Goal: Task Accomplishment & Management: Manage account settings

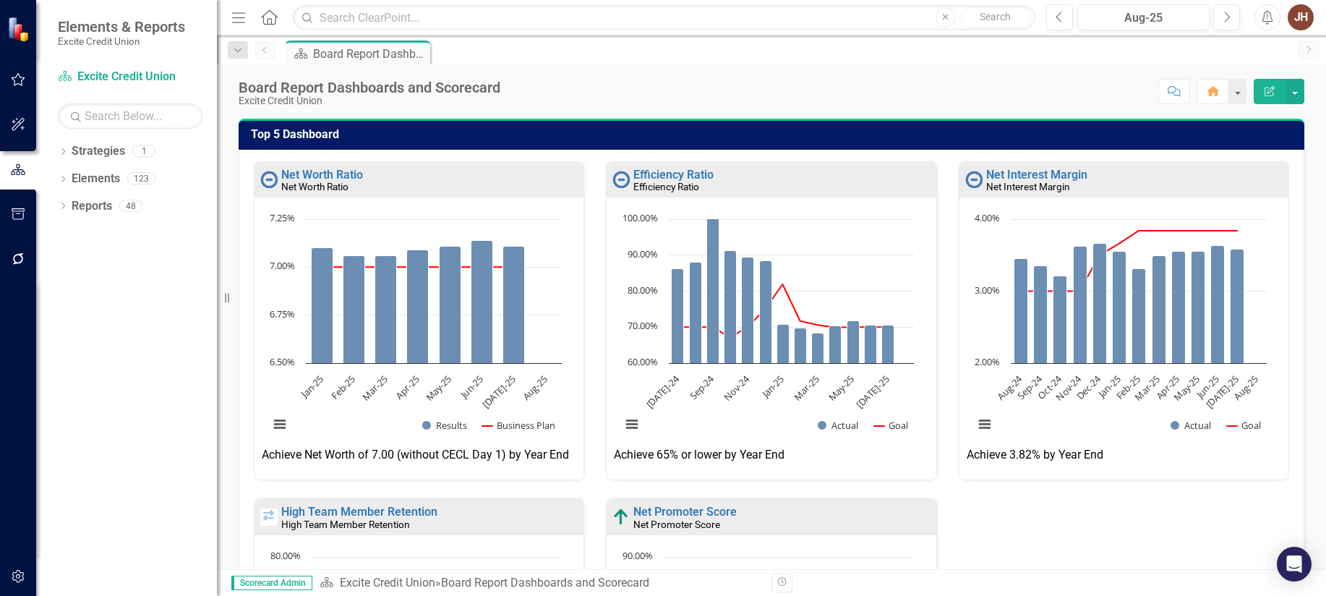
click at [17, 82] on icon "button" at bounding box center [18, 80] width 15 height 12
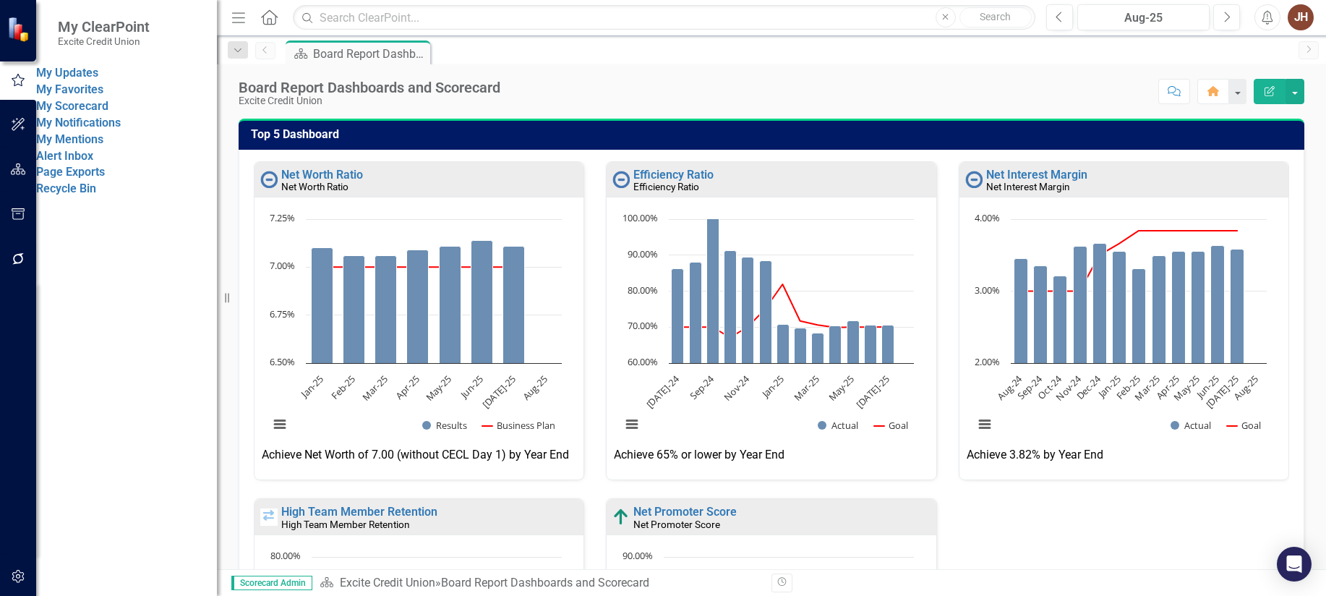
click at [98, 80] on link "My Updates" at bounding box center [67, 73] width 62 height 14
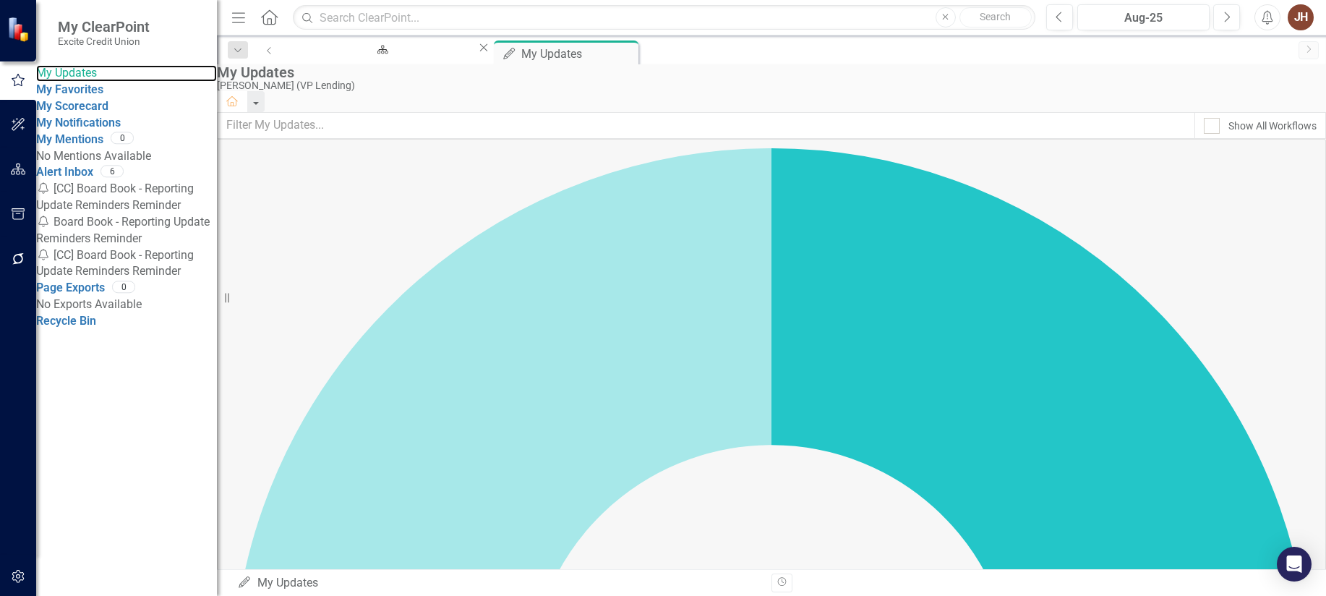
scroll to position [827, 0]
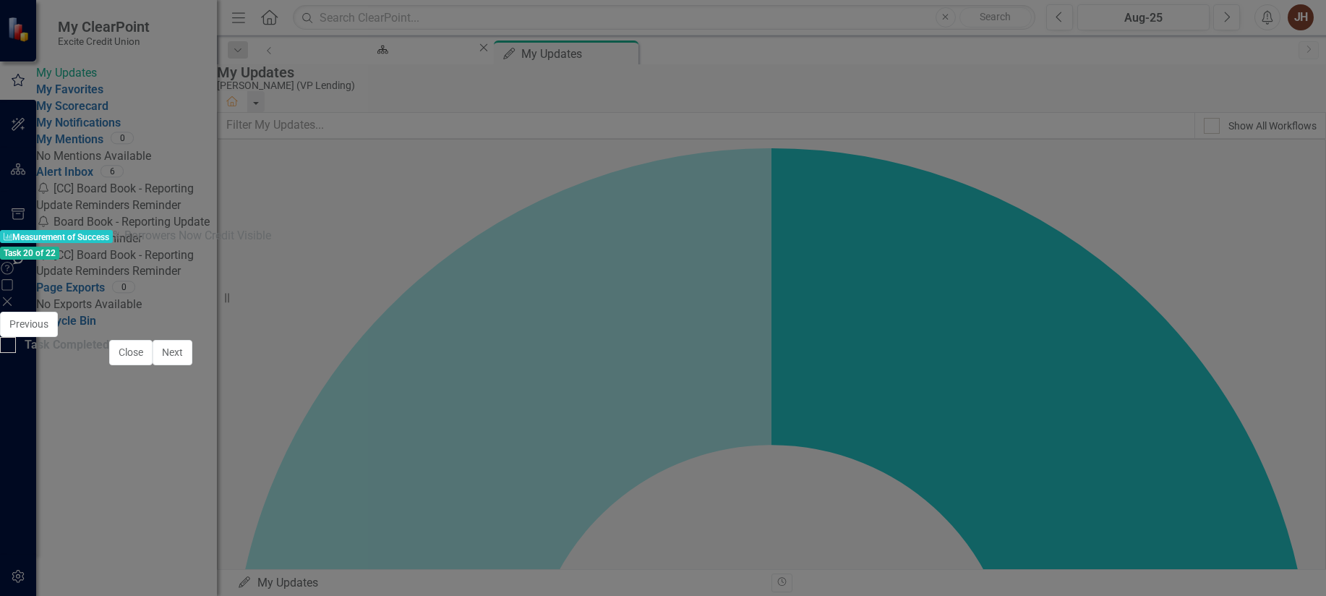
scroll to position [844, 0]
type textarea "90"
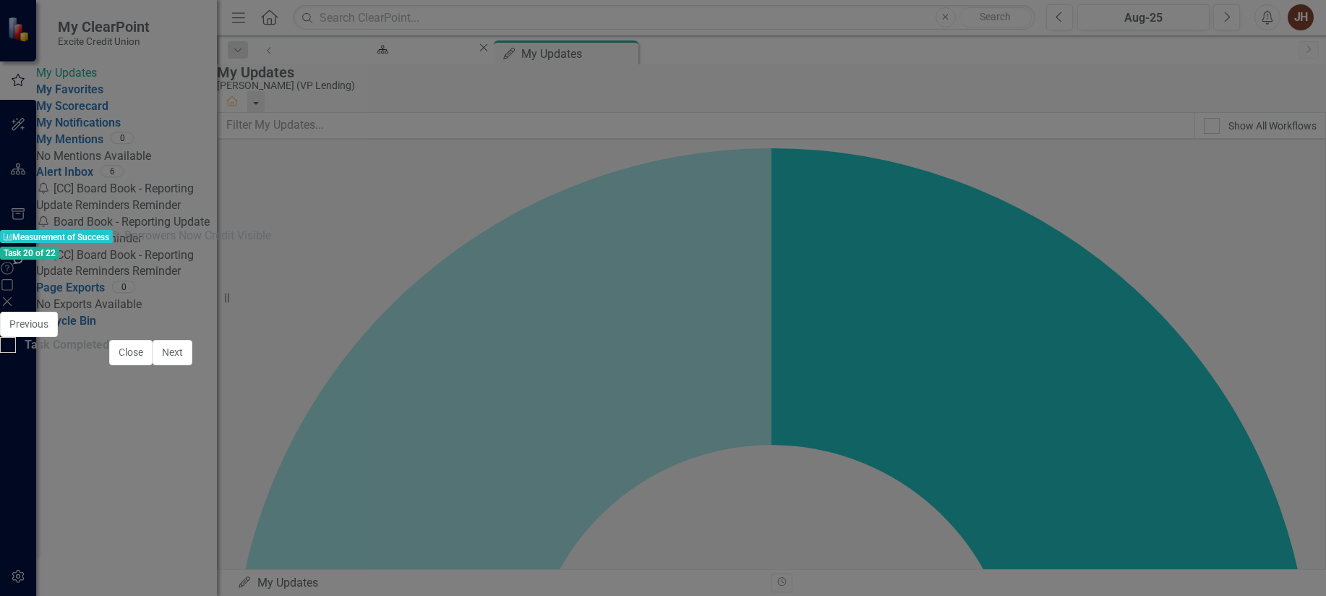
click at [849, 312] on button "Save" at bounding box center [834, 324] width 32 height 25
click at [1272, 577] on span "Aug-25" at bounding box center [1290, 583] width 36 height 13
click at [1239, 562] on button "ClearPoint AI AI Assistant" at bounding box center [1271, 570] width 65 height 16
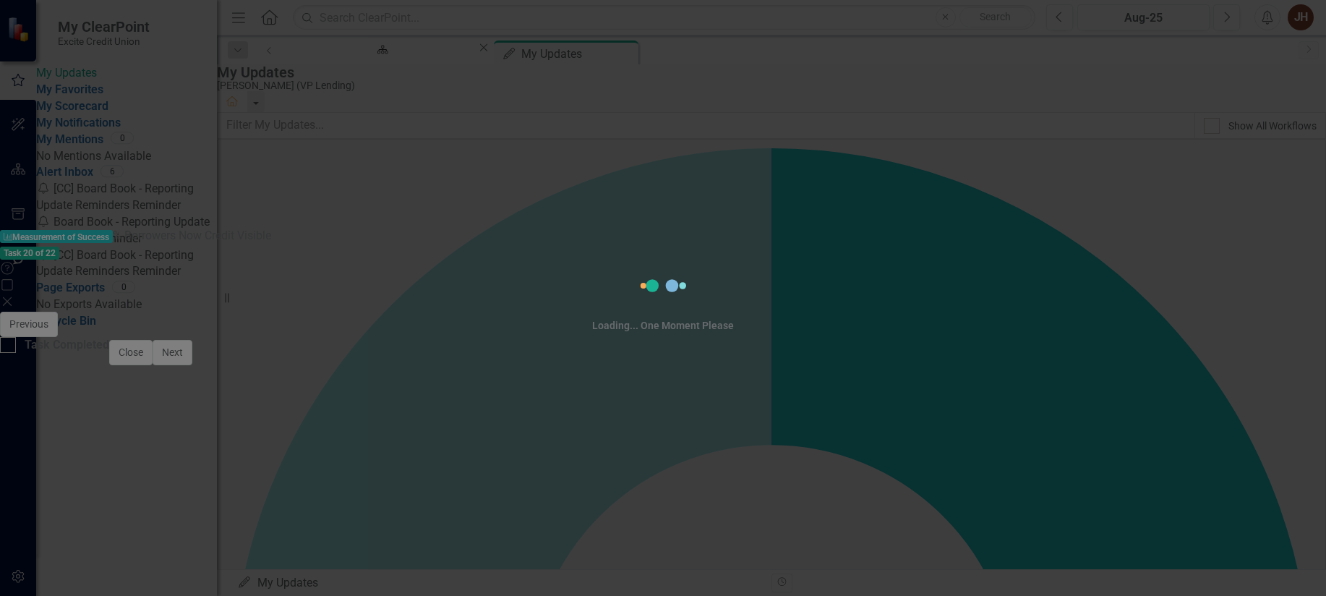
scroll to position [0, 0]
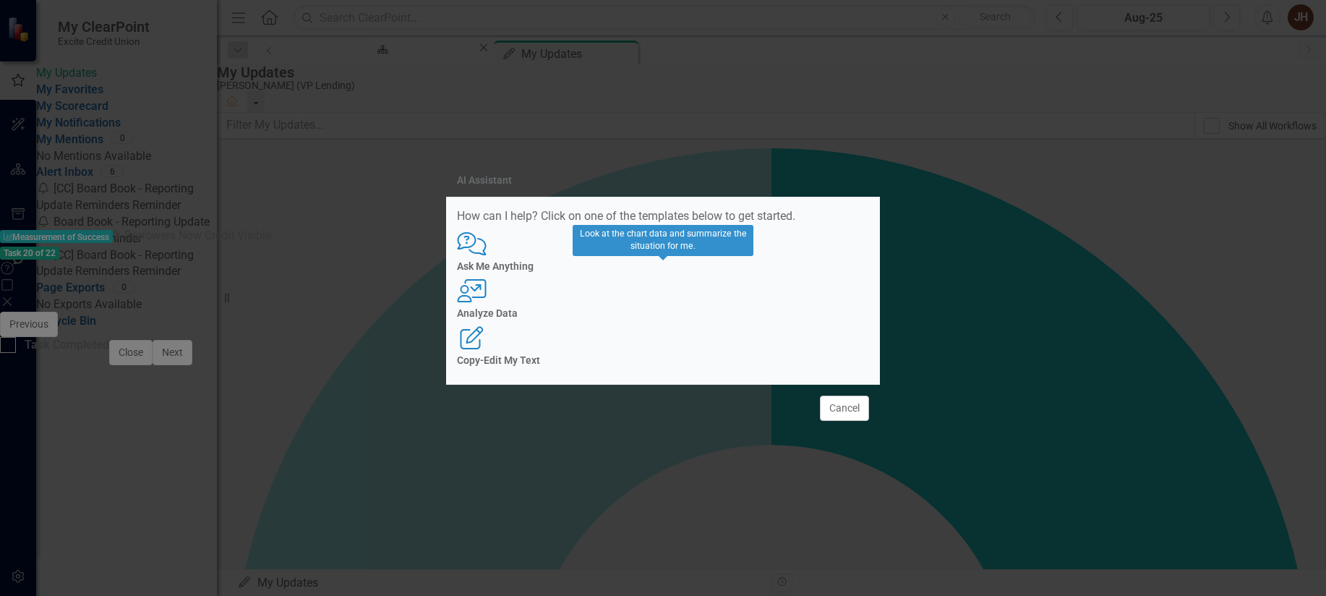
click at [661, 309] on div "Analyze Data" at bounding box center [663, 313] width 412 height 11
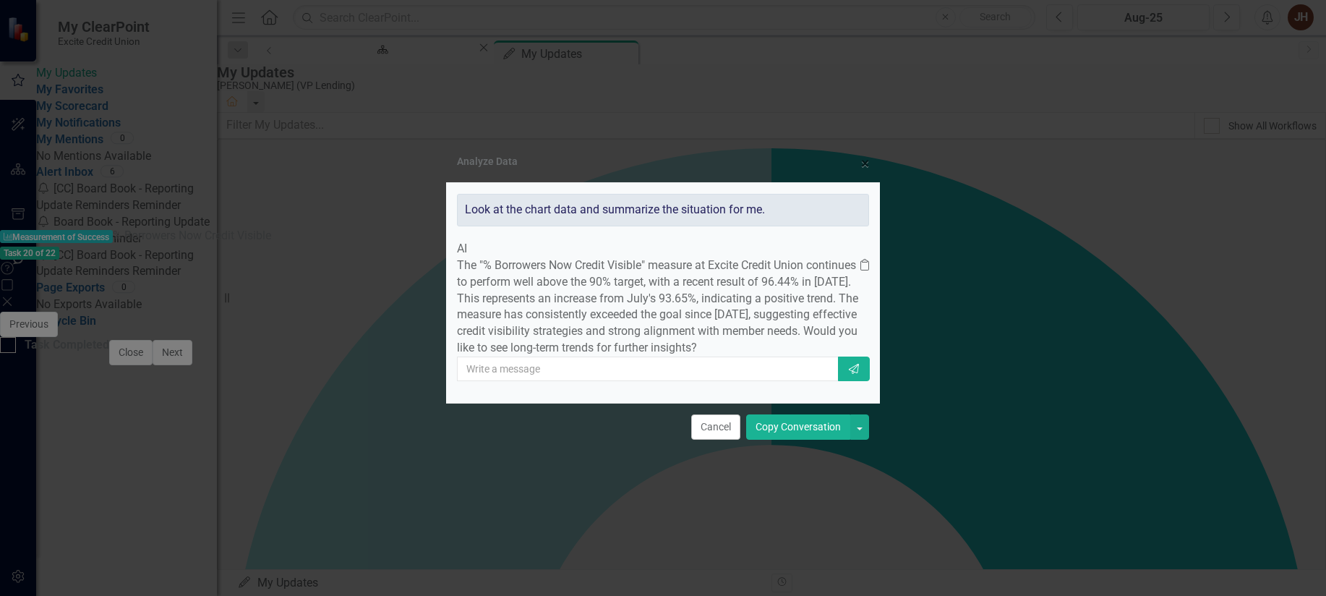
click at [798, 440] on button "Copy Conversation" at bounding box center [798, 426] width 104 height 25
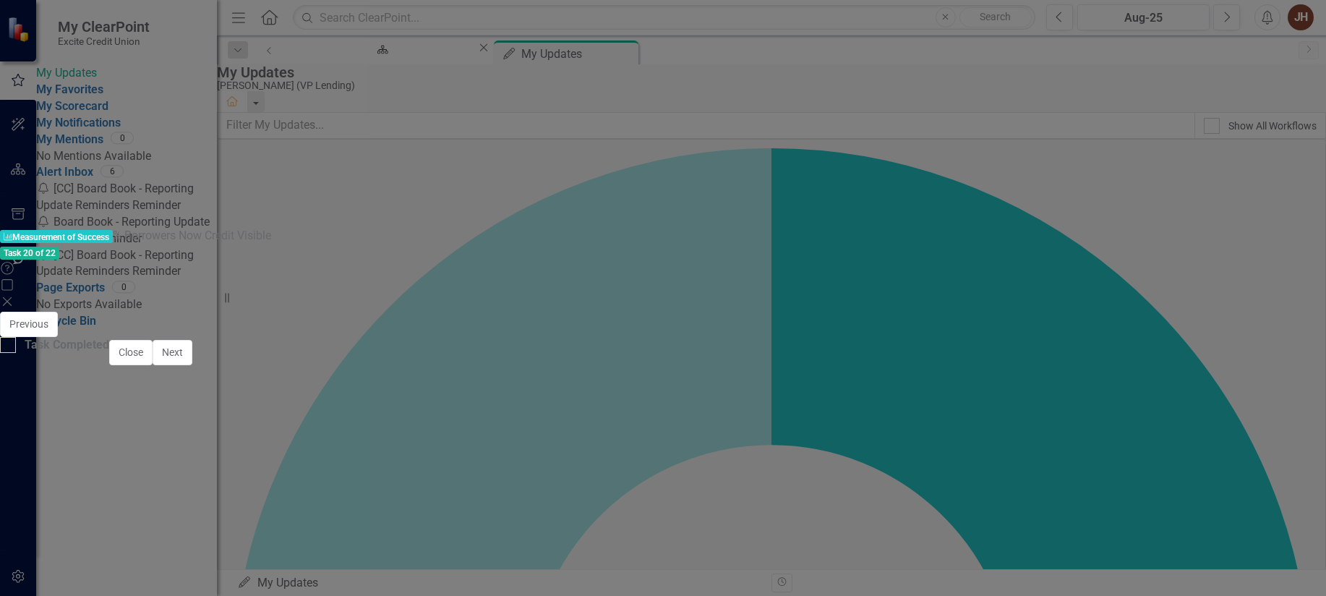
drag, startPoint x: 99, startPoint y: 706, endPoint x: 408, endPoint y: 721, distance: 309.1
click at [849, 312] on button "Save" at bounding box center [834, 324] width 32 height 25
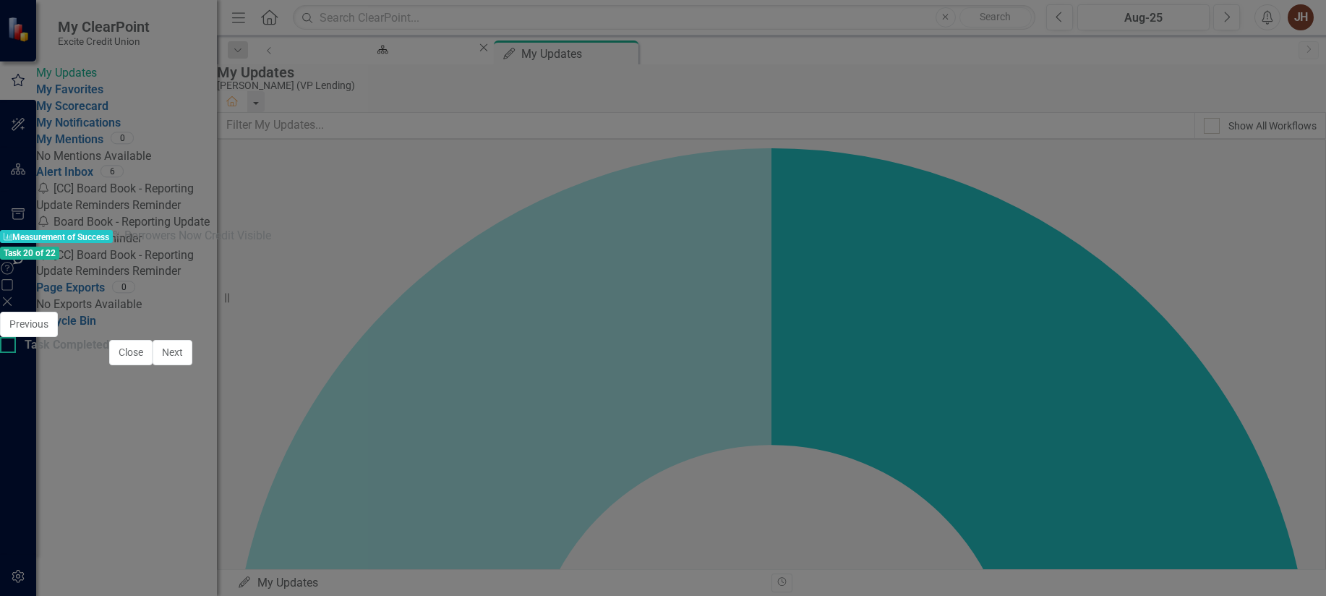
click at [16, 353] on div at bounding box center [8, 345] width 16 height 16
click at [9, 346] on input "Task Completed" at bounding box center [4, 341] width 9 height 9
checkbox input "true"
drag, startPoint x: 1243, startPoint y: 579, endPoint x: 1040, endPoint y: 521, distance: 211.9
click at [153, 365] on button "Close" at bounding box center [130, 352] width 43 height 25
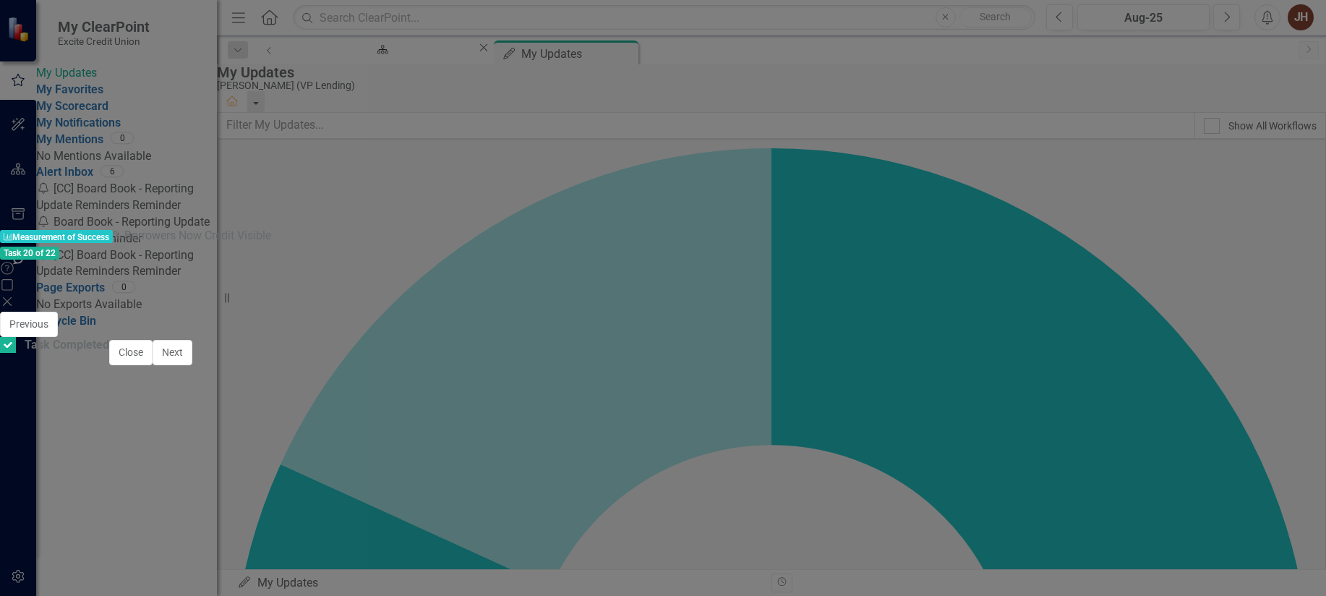
checkbox input "true"
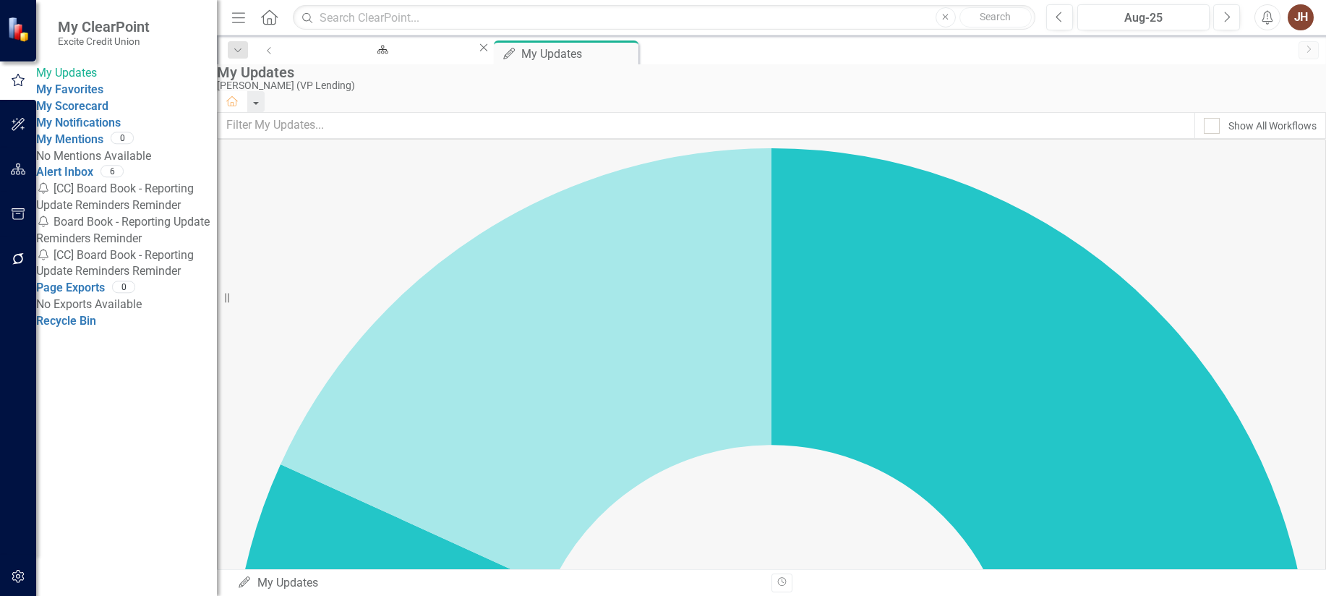
scroll to position [176, 0]
click at [828, 57] on div "Strategy Board Report Dashboards and Scorecard Close My Updates My Updates Pin …" at bounding box center [787, 51] width 1007 height 23
drag, startPoint x: 860, startPoint y: 74, endPoint x: 1186, endPoint y: 7, distance: 332.9
click at [860, 74] on div "My Updates [PERSON_NAME] (VP Lending) Home" at bounding box center [771, 88] width 1109 height 48
click at [1159, 80] on div "My Updates" at bounding box center [768, 72] width 1102 height 16
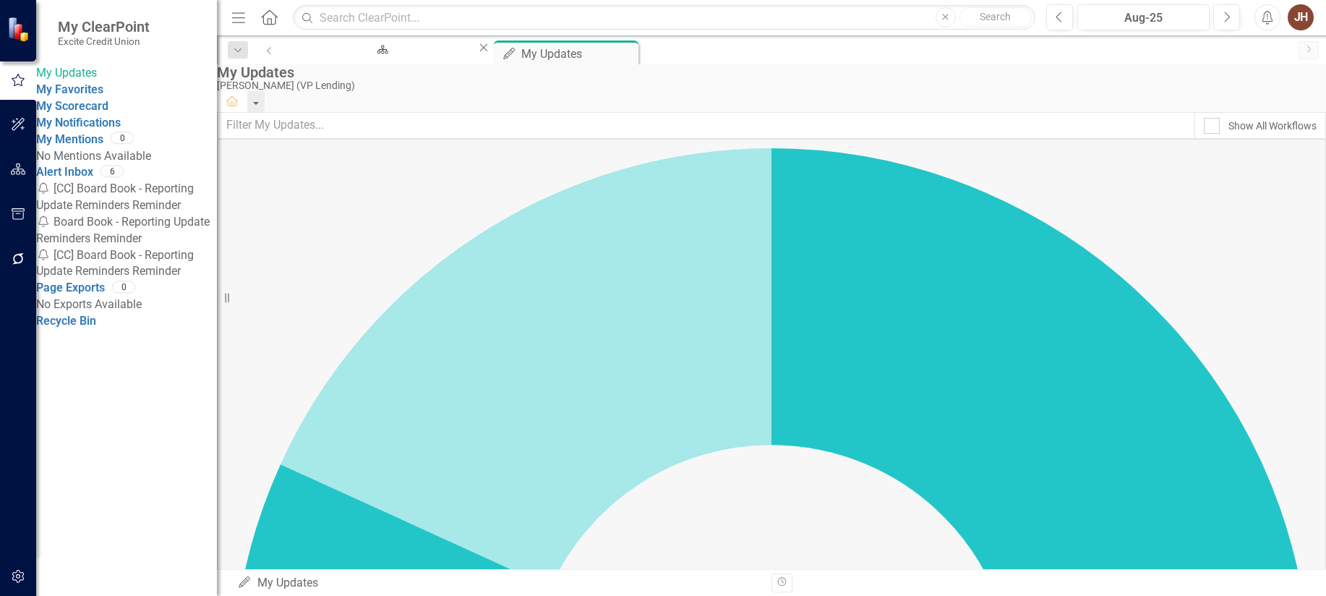
click at [1298, 23] on div "JH" at bounding box center [1301, 17] width 26 height 26
click at [1269, 181] on link "Logout Log Out" at bounding box center [1256, 182] width 114 height 27
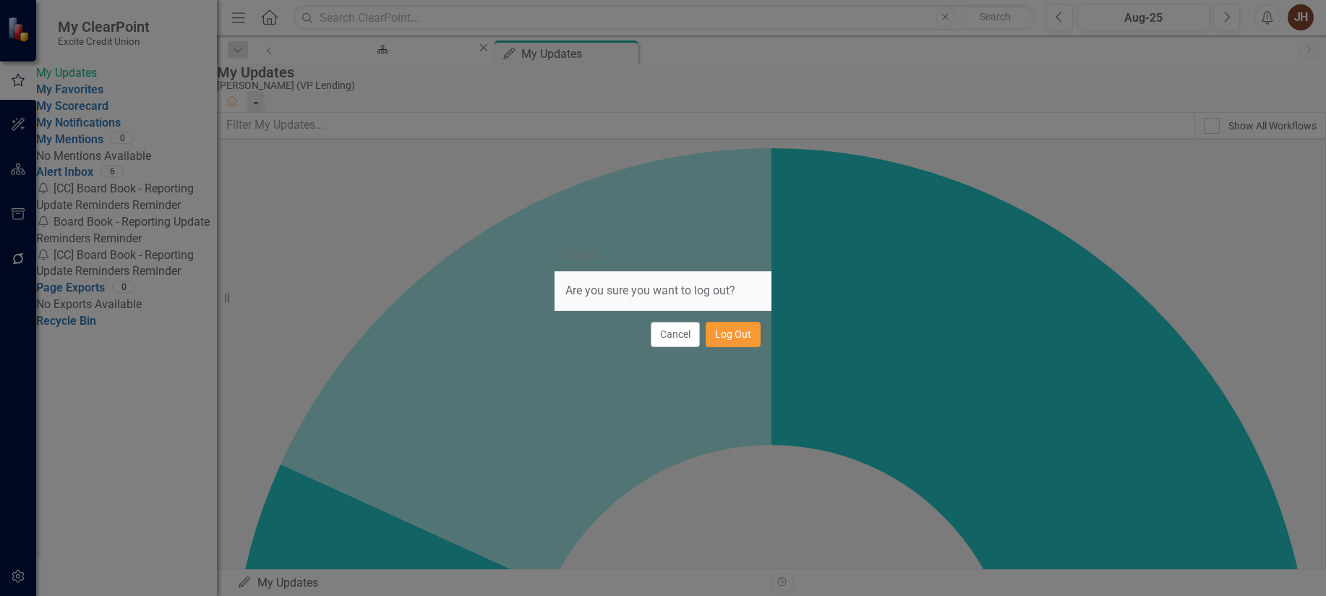
click at [748, 336] on button "Log Out" at bounding box center [733, 334] width 55 height 25
